Goal: Learn about a topic

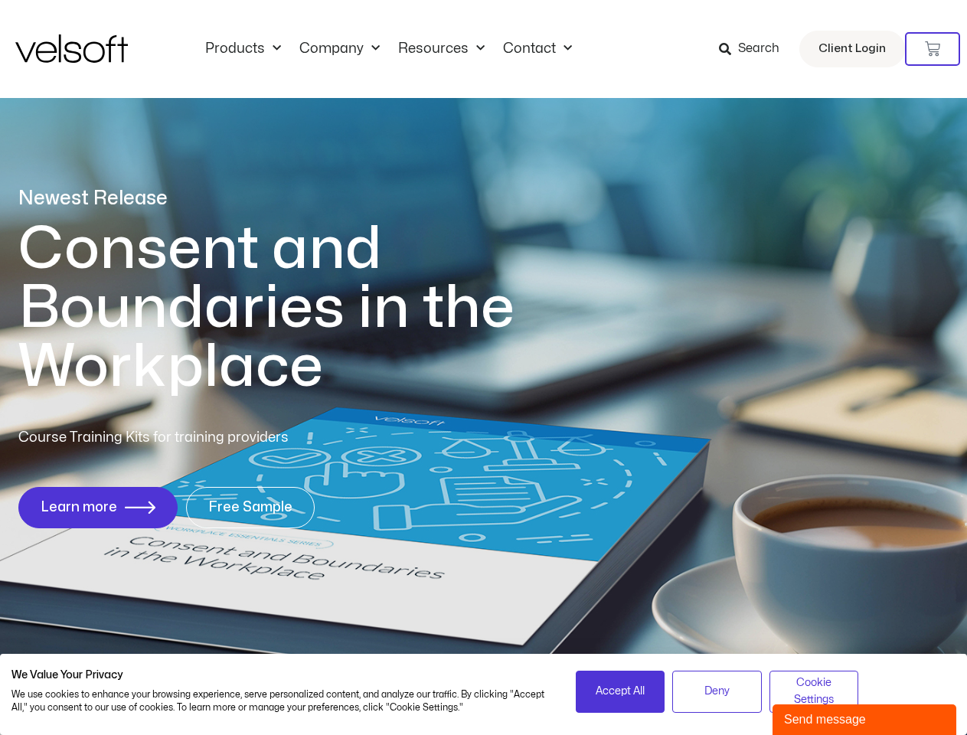
click at [483, 368] on h1 "Consent and Boundaries in the Workplace" at bounding box center [297, 308] width 559 height 177
click at [933, 49] on icon at bounding box center [932, 48] width 15 height 15
click at [620, 692] on span "Accept All" at bounding box center [620, 691] width 49 height 17
click at [717, 692] on span "Deny" at bounding box center [717, 691] width 25 height 17
click at [814, 692] on span "Cookie Settings" at bounding box center [815, 692] width 70 height 34
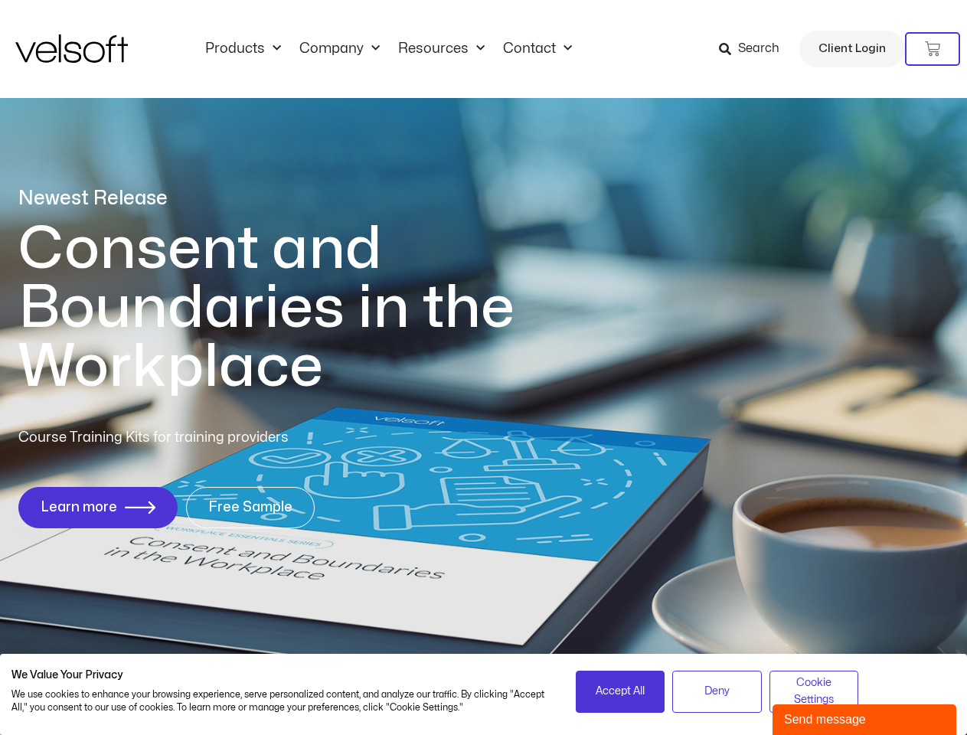
click at [865, 720] on div "Send message" at bounding box center [864, 720] width 161 height 18
